Goal: Transaction & Acquisition: Purchase product/service

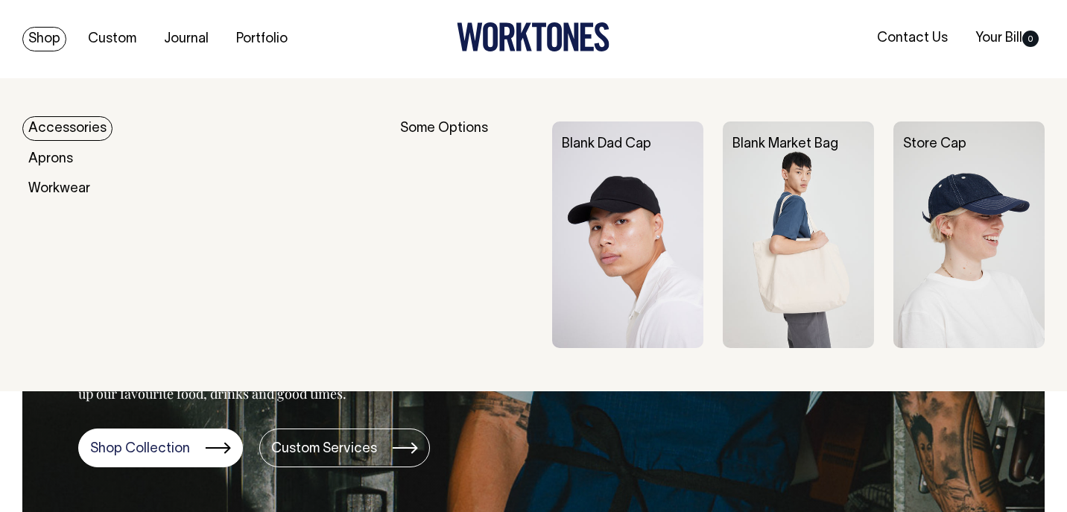
click at [39, 37] on link "Shop" at bounding box center [44, 39] width 44 height 25
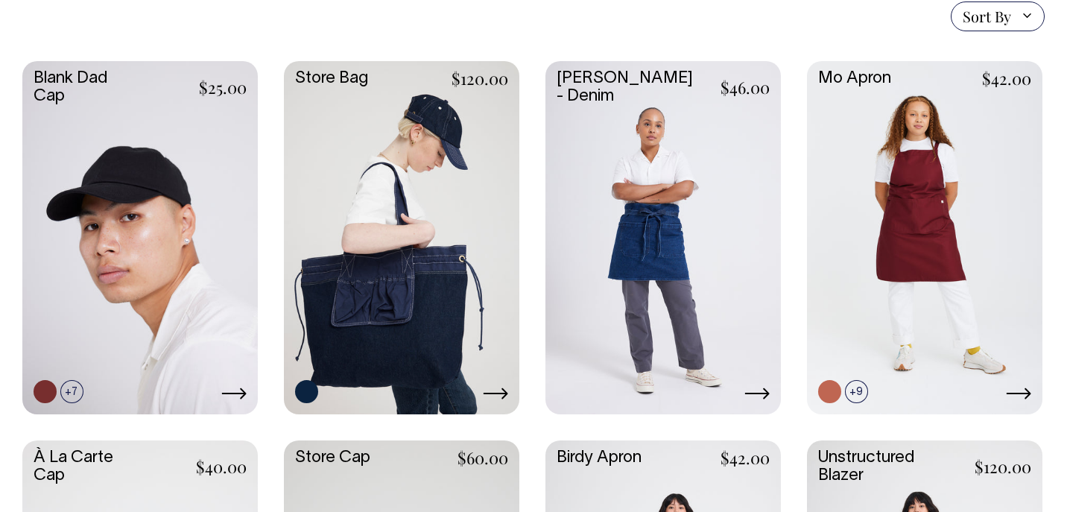
scroll to position [378, 0]
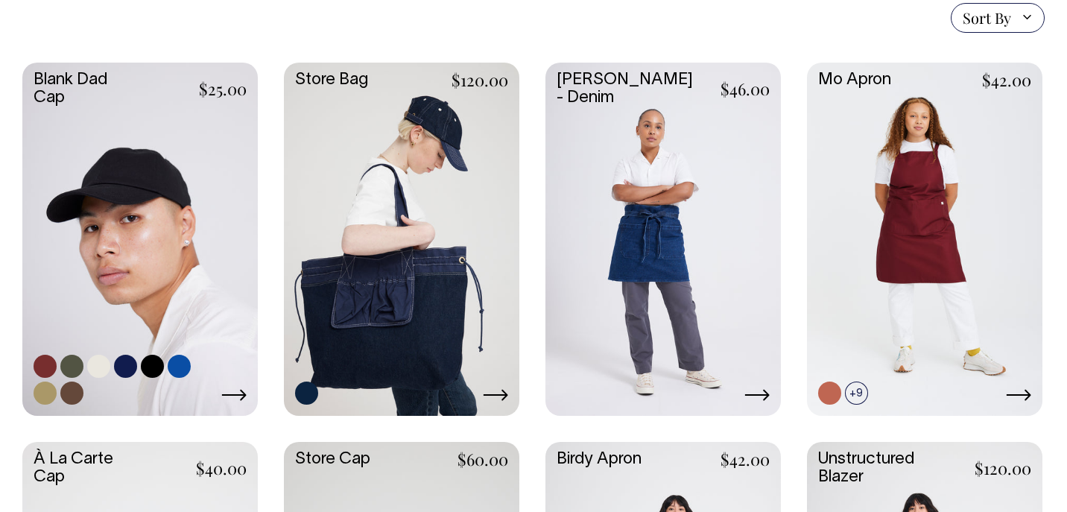
click at [63, 89] on link at bounding box center [139, 238] width 235 height 350
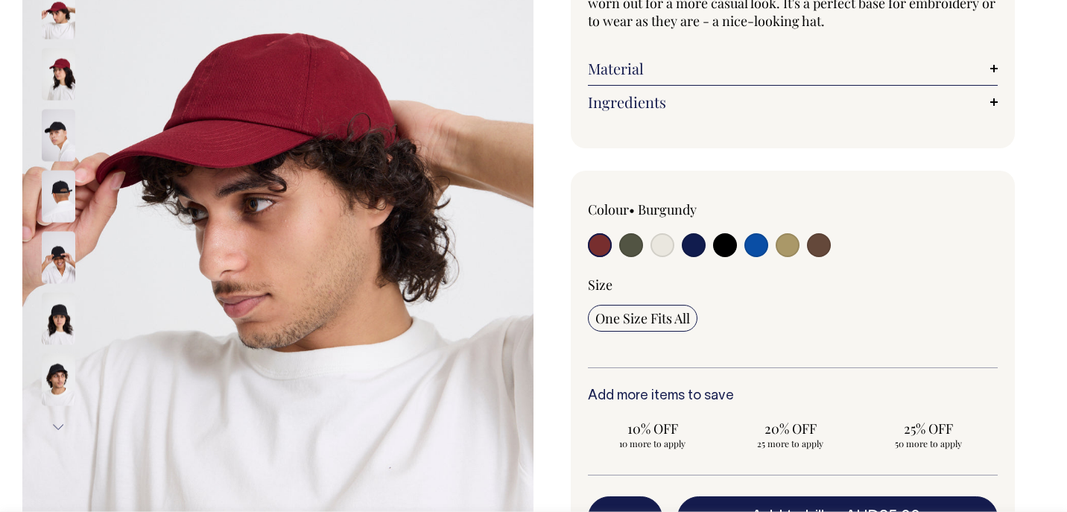
scroll to position [265, 0]
click at [628, 239] on input "radio" at bounding box center [631, 246] width 24 height 24
radio input "true"
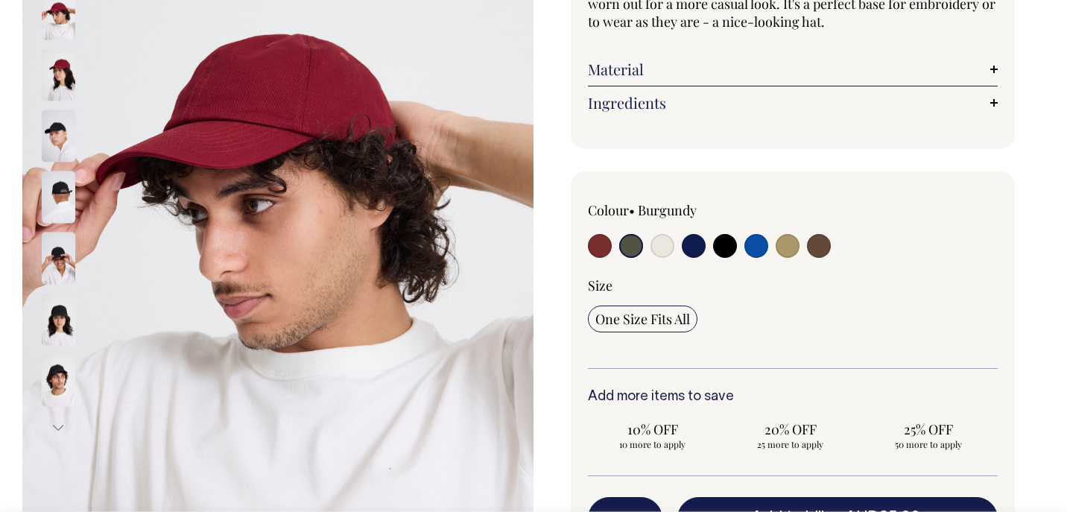
radio input "true"
select select "Olive"
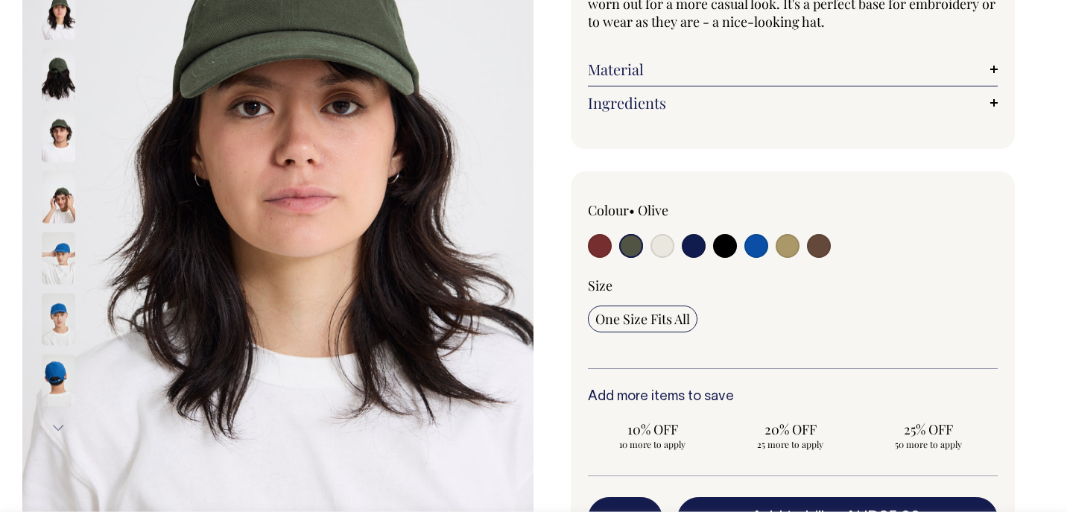
click at [664, 248] on input "radio" at bounding box center [663, 246] width 24 height 24
radio input "true"
select select "Natural"
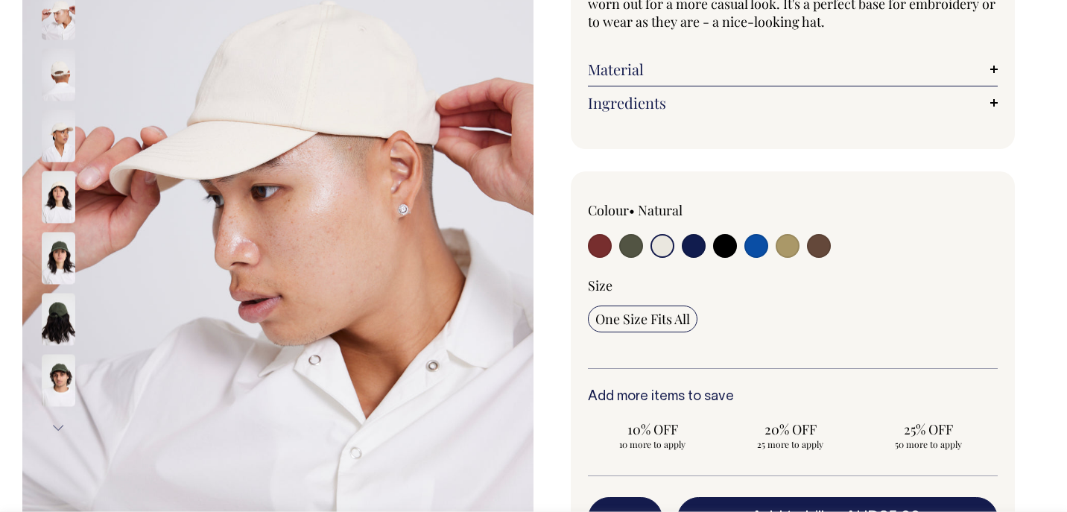
click at [689, 249] on input "radio" at bounding box center [694, 246] width 24 height 24
radio input "true"
select select "Dark Navy"
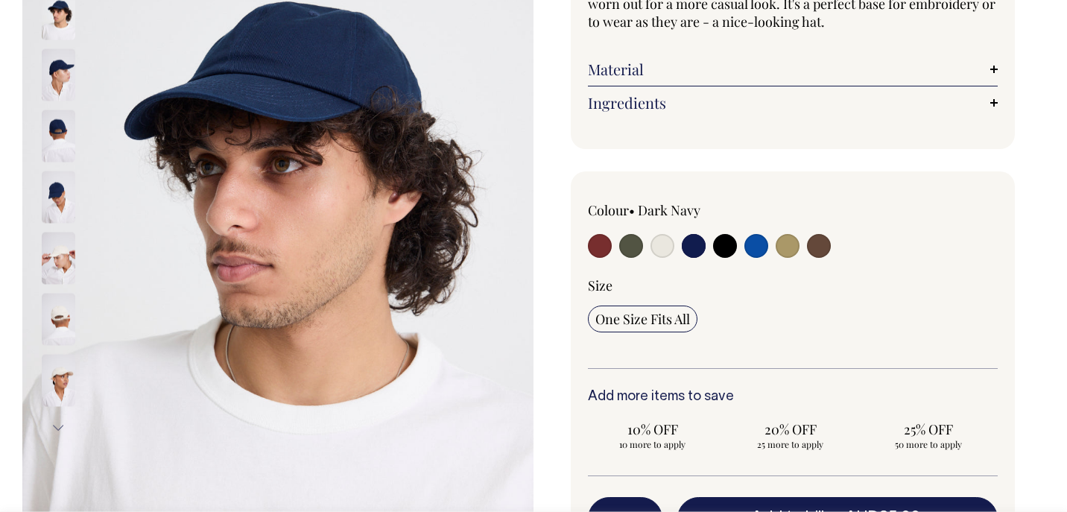
click at [735, 244] on input "radio" at bounding box center [725, 246] width 24 height 24
radio input "true"
select select "Black"
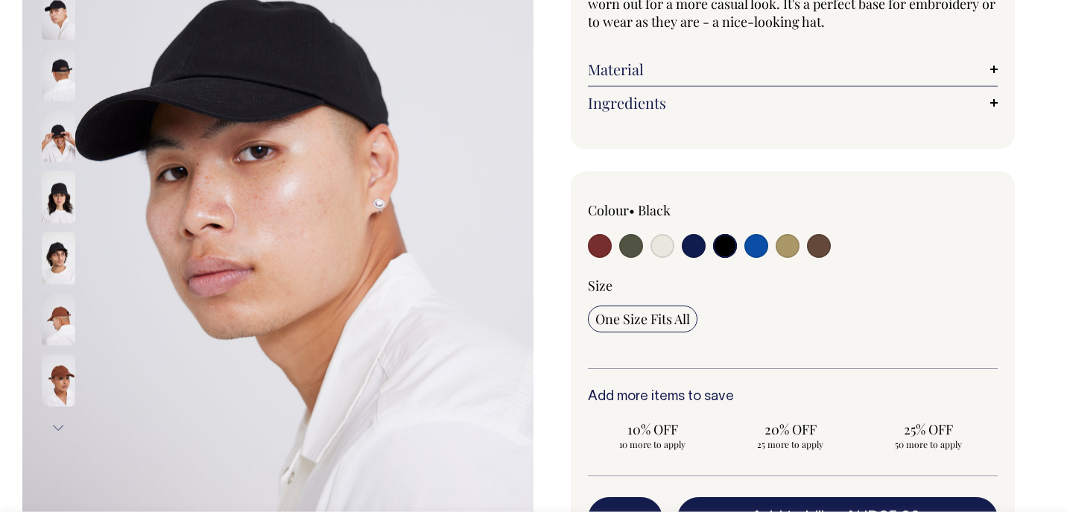
click at [757, 247] on input "radio" at bounding box center [756, 246] width 24 height 24
radio input "true"
select select "Worker Blue"
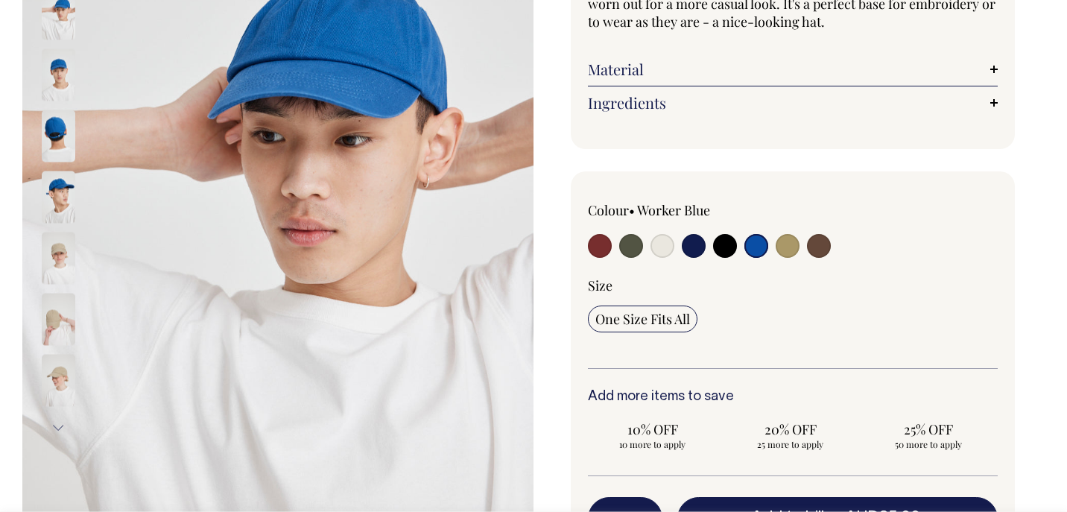
click at [785, 248] on input "radio" at bounding box center [788, 246] width 24 height 24
radio input "true"
select select "Washed Khaki"
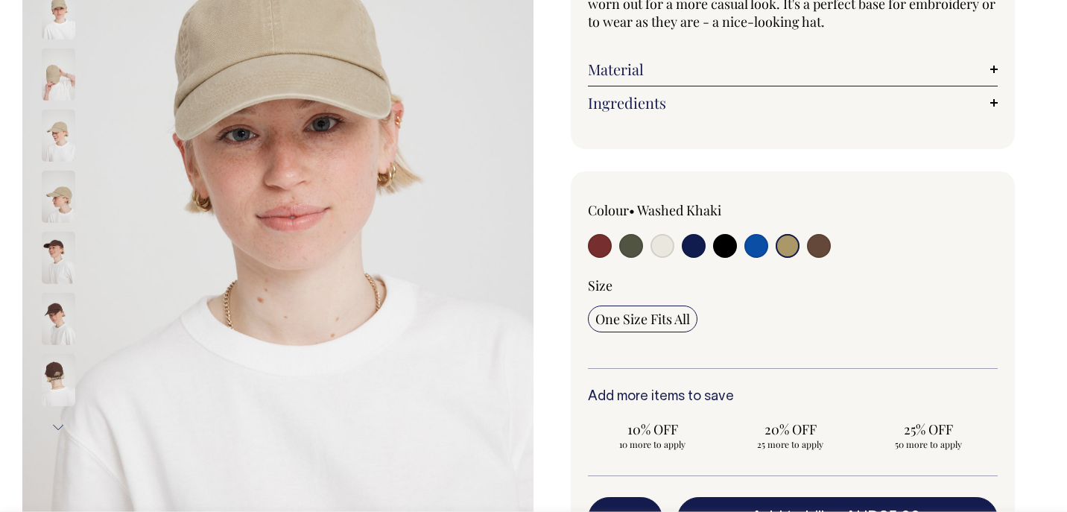
click at [826, 249] on input "radio" at bounding box center [819, 246] width 24 height 24
radio input "true"
select select "Espresso"
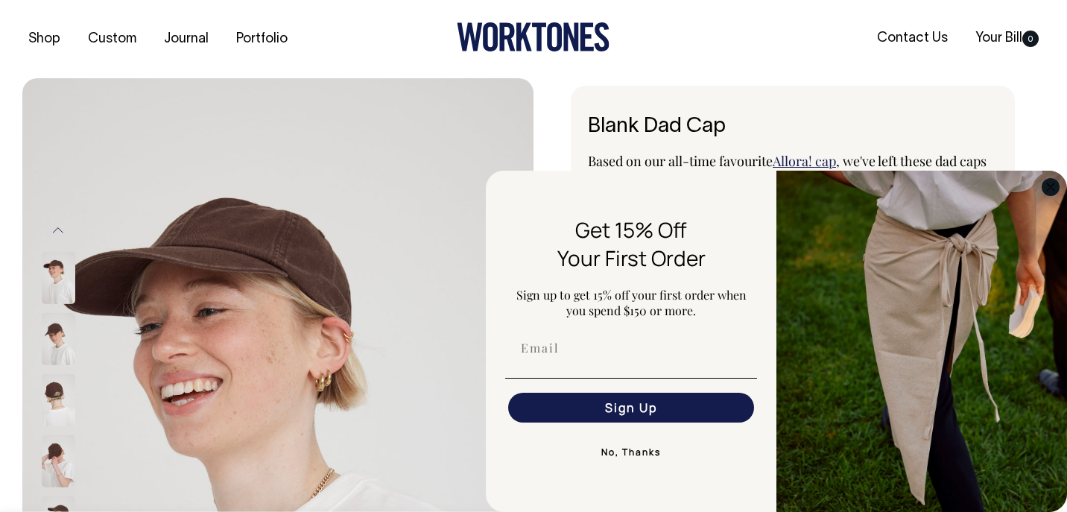
click at [1048, 195] on circle "Close dialog" at bounding box center [1051, 186] width 17 height 17
